Goal: Information Seeking & Learning: Learn about a topic

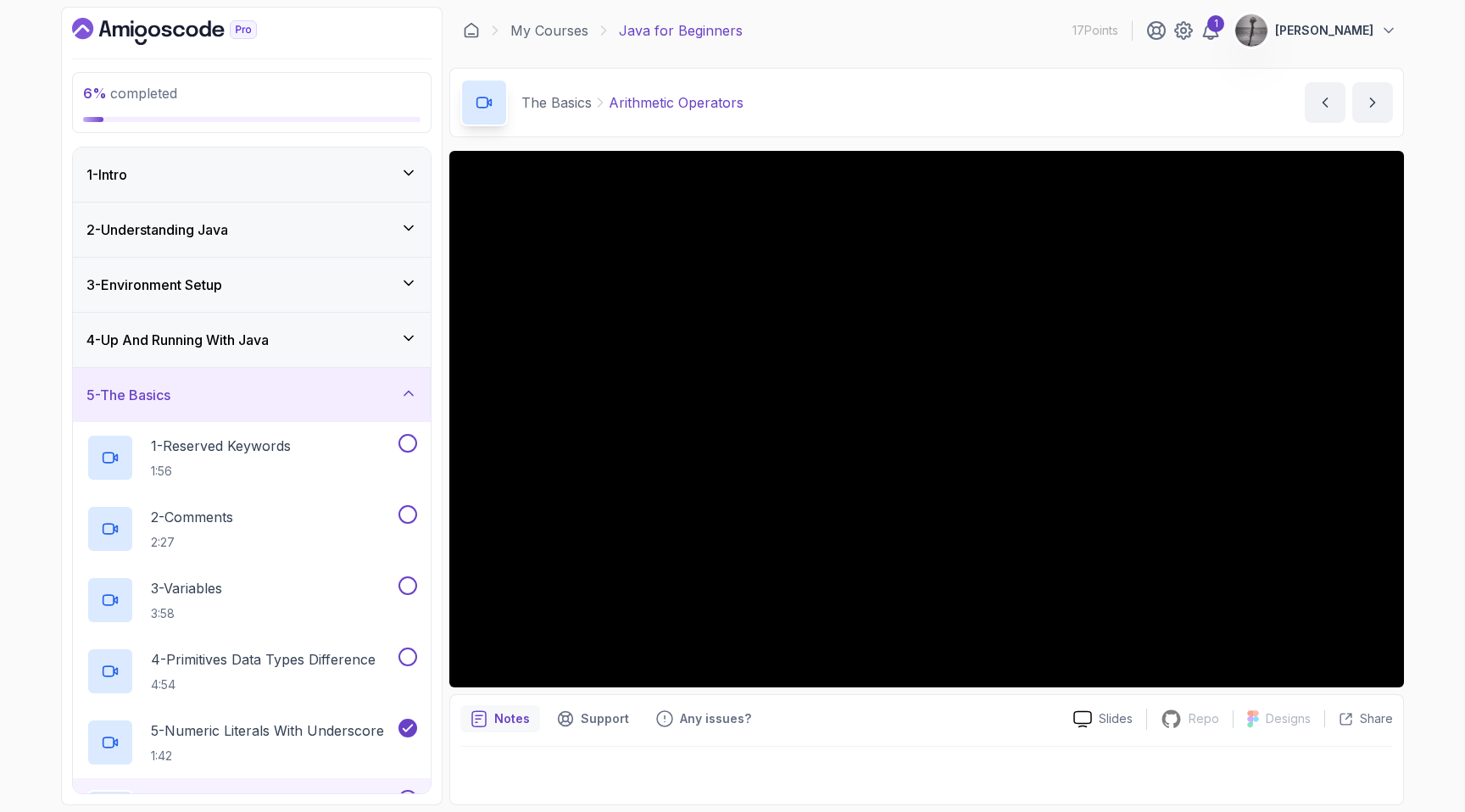
scroll to position [321, 0]
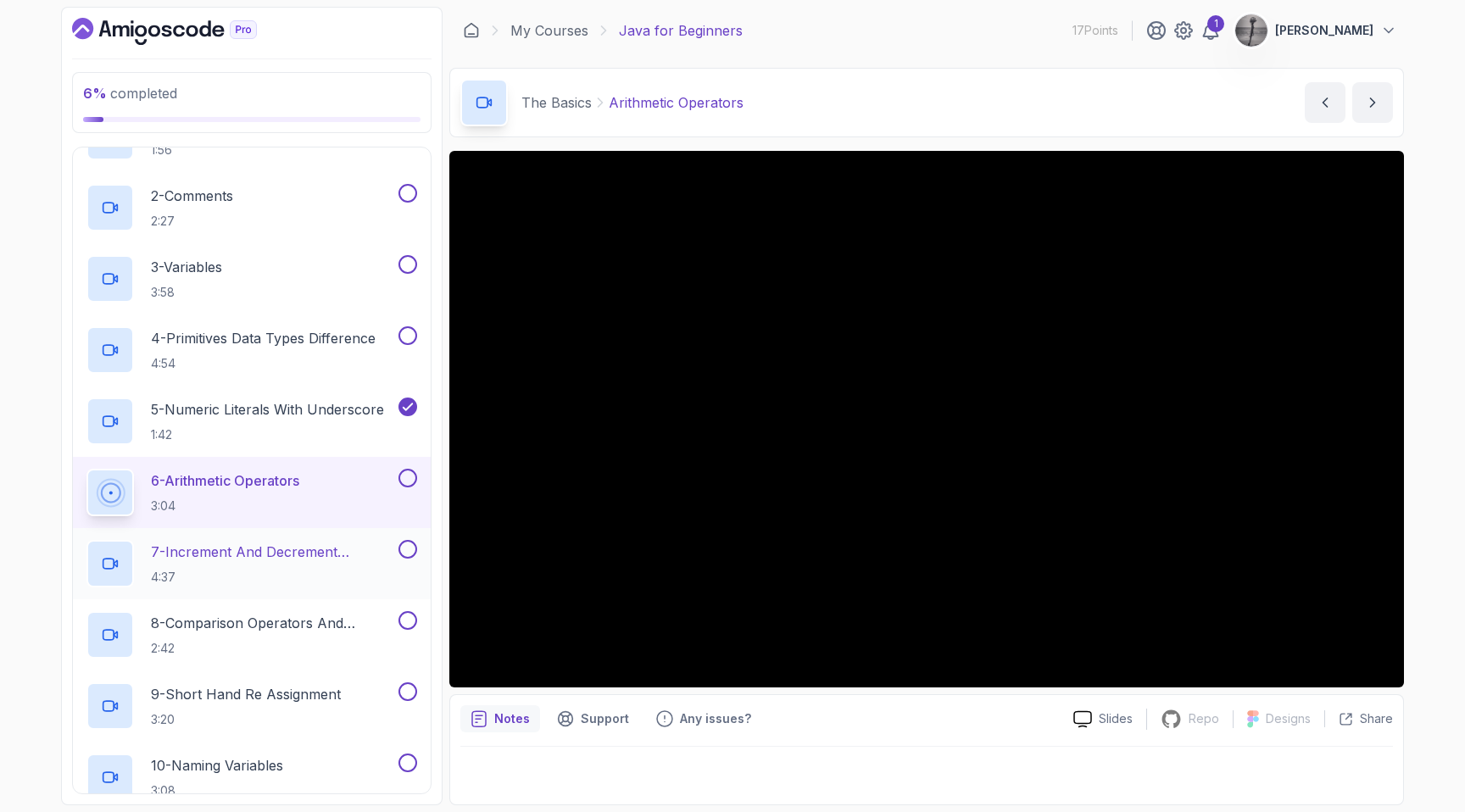
click at [300, 557] on p "7 - Increment And Decrement Operators" at bounding box center [272, 552] width 244 height 20
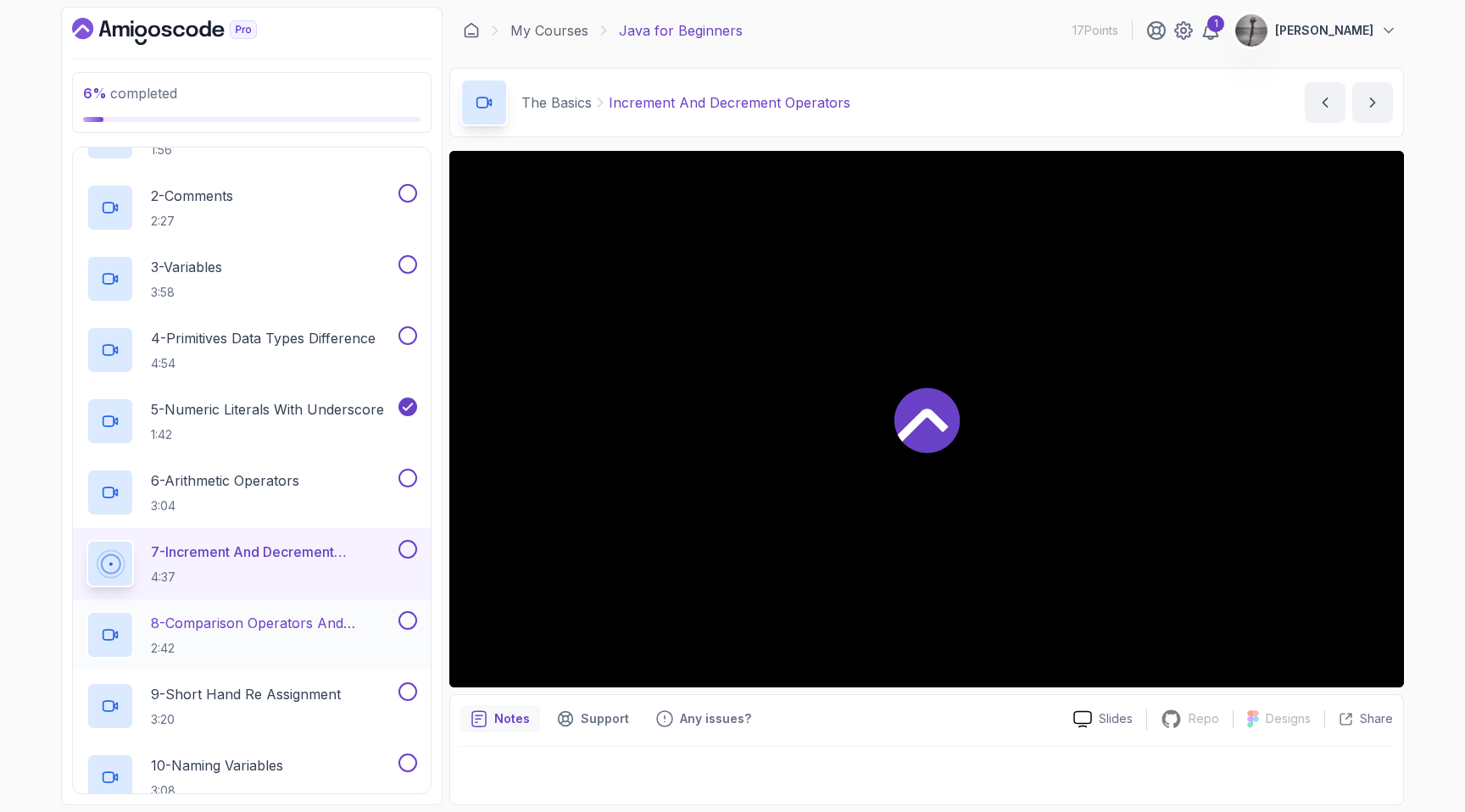
click at [299, 631] on p "8 - Comparison Operators and Booleans" at bounding box center [272, 622] width 244 height 20
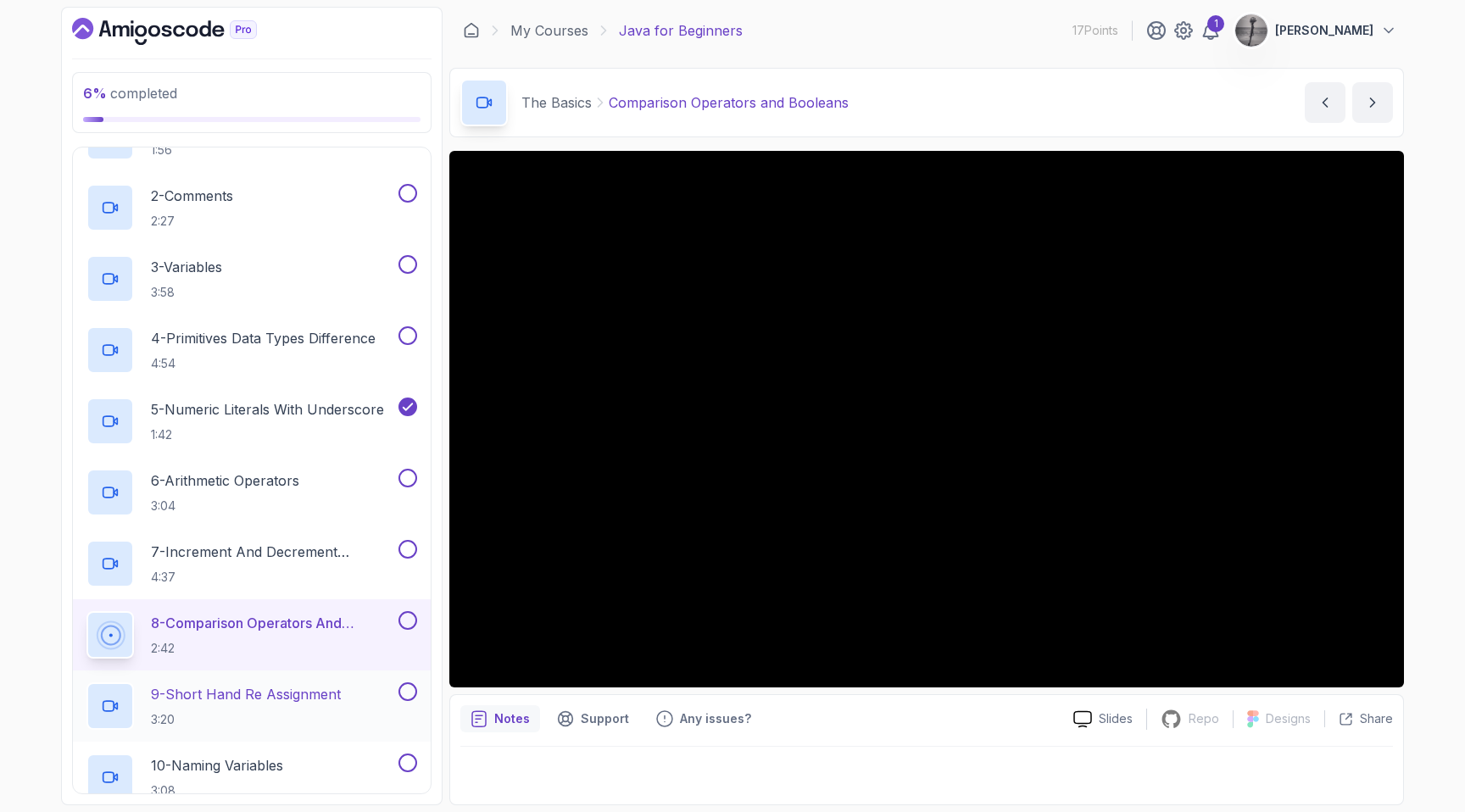
click at [279, 705] on h2 "9 - Short Hand Re Assignment 3:20" at bounding box center [245, 705] width 190 height 44
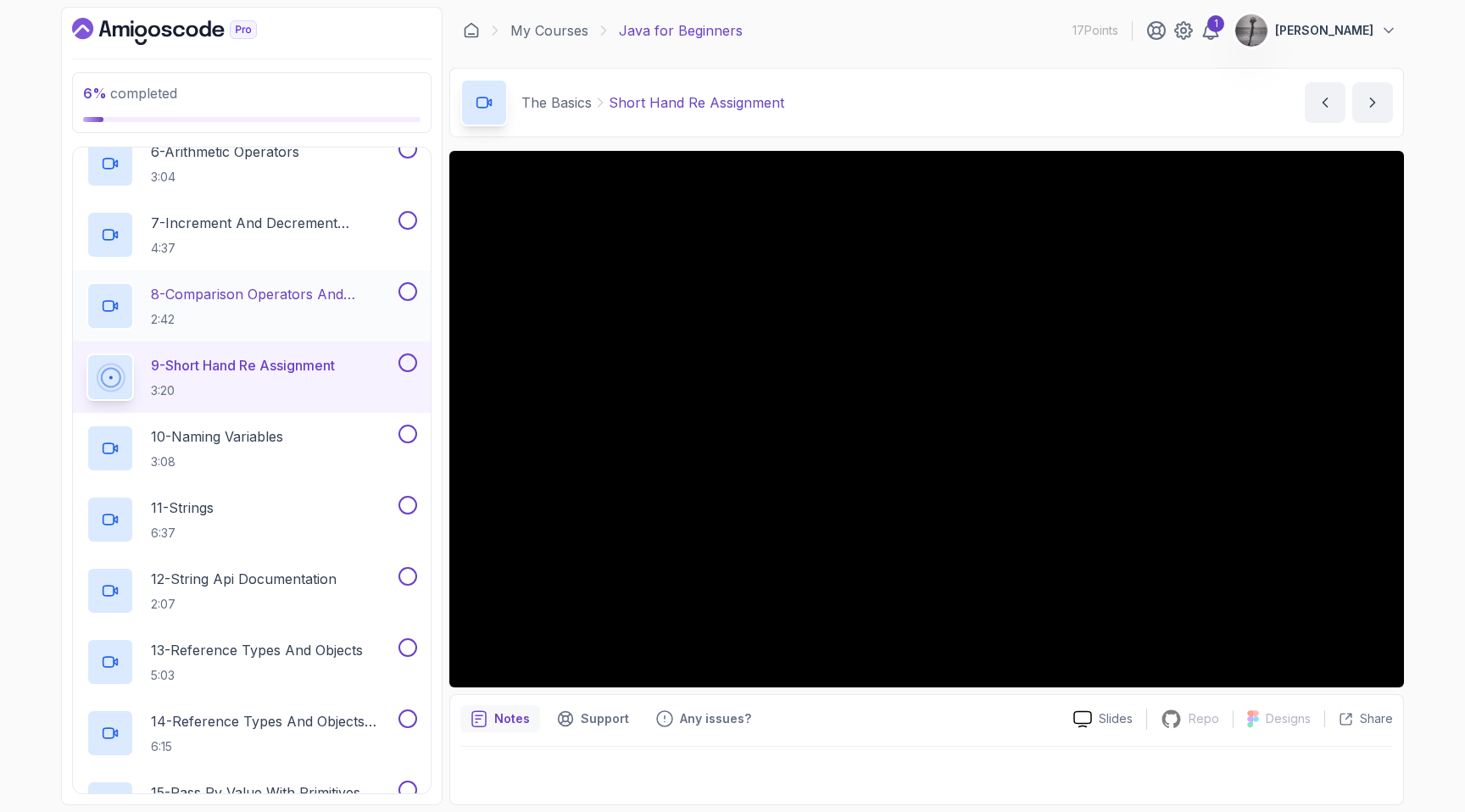
scroll to position [653, 0]
click at [283, 515] on div "11 - Strings 6:37" at bounding box center [241, 516] width 309 height 47
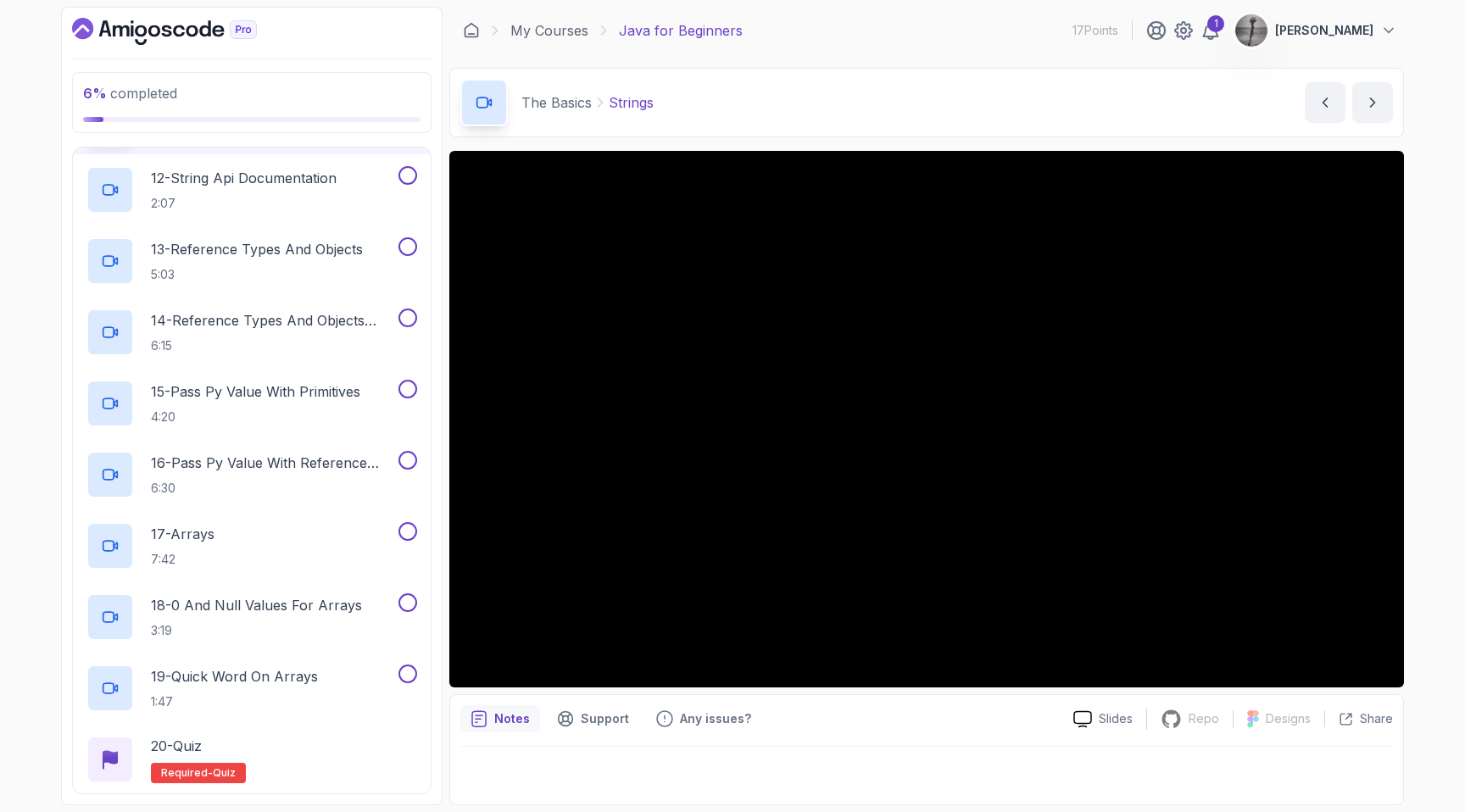
scroll to position [1052, 0]
click at [271, 459] on p "16 - Pass Py Value With Reference Types" at bounding box center [272, 462] width 244 height 20
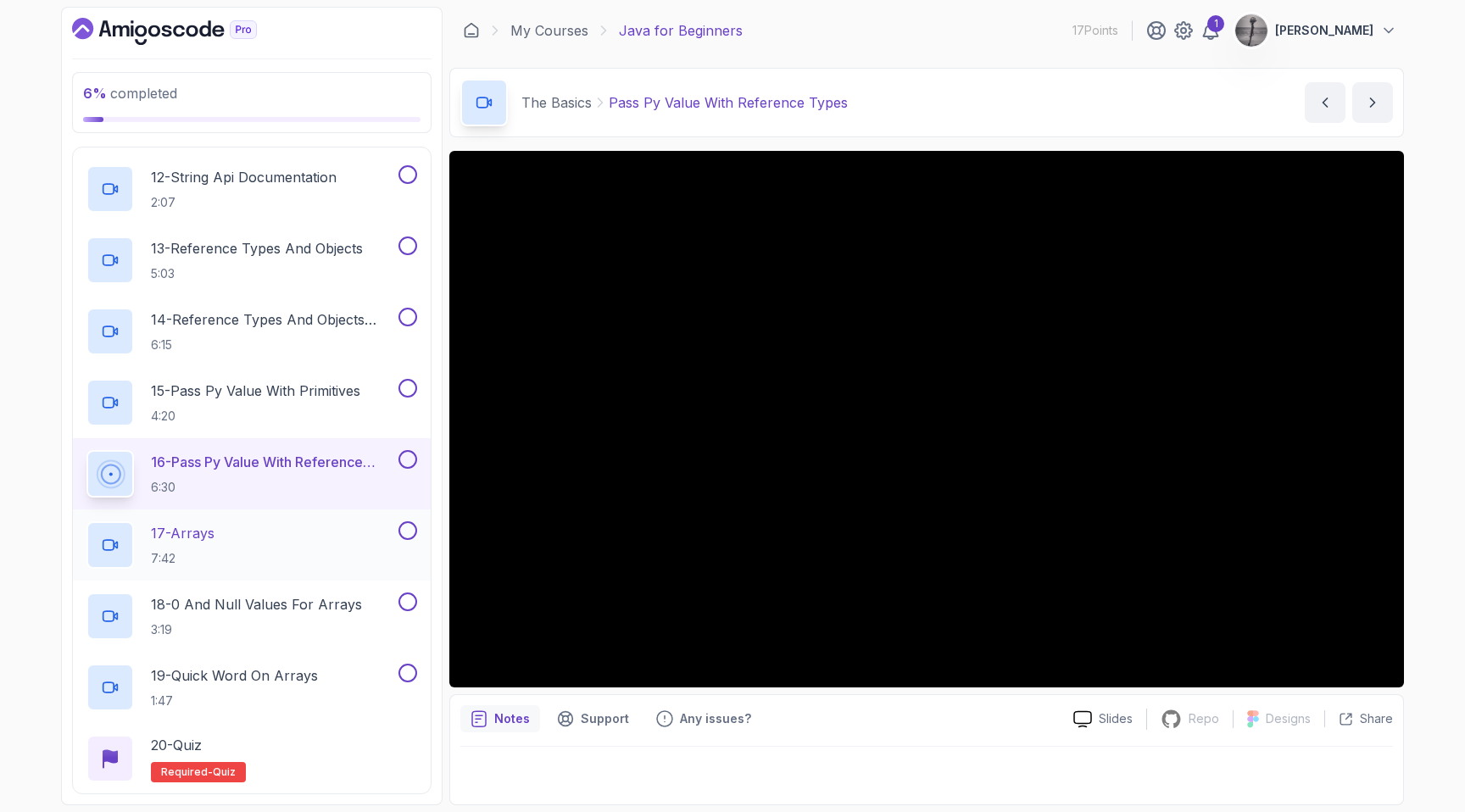
click at [244, 537] on div "17 - Arrays 7:42" at bounding box center [241, 544] width 309 height 47
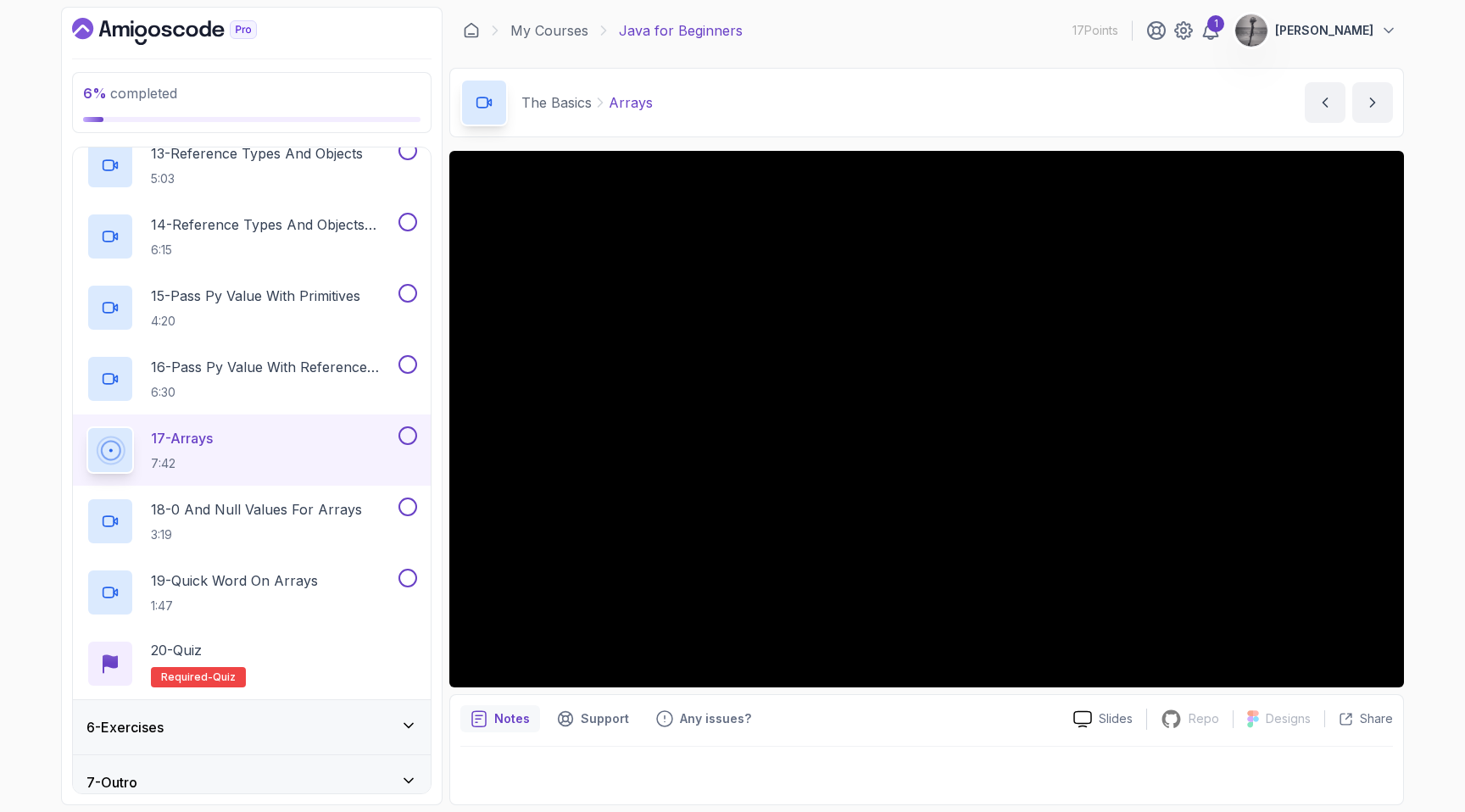
scroll to position [1162, 0]
